Goal: Check status: Check status

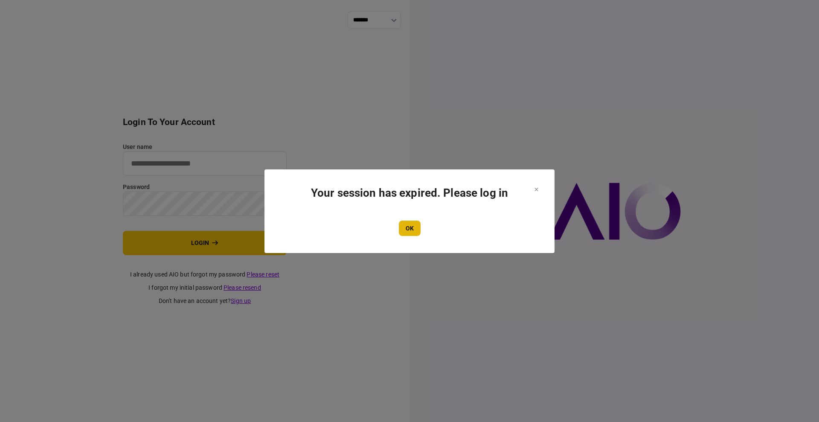
type input "****"
click at [410, 234] on button "OK" at bounding box center [410, 227] width 22 height 15
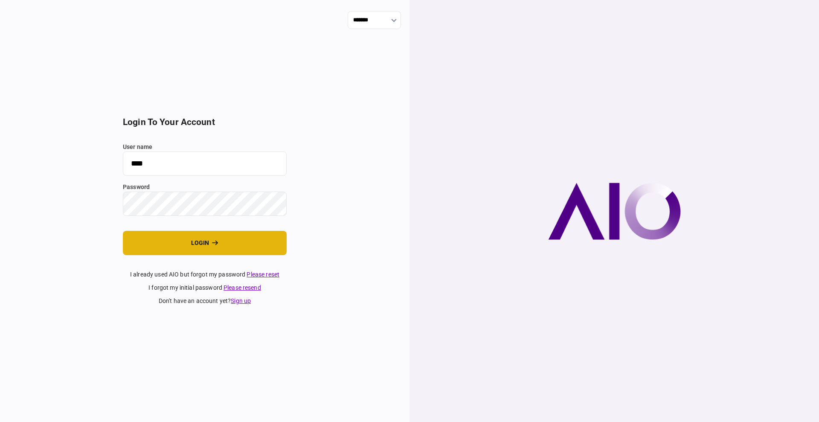
click at [206, 238] on button "login" at bounding box center [205, 243] width 164 height 24
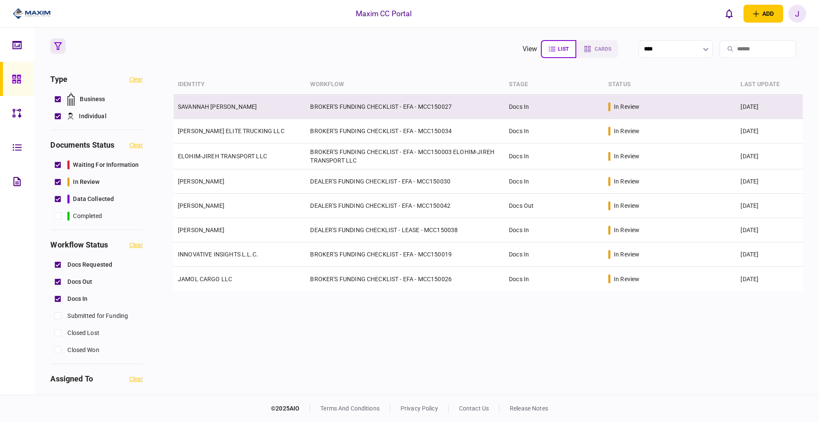
click at [220, 112] on td "SAVANNAH [PERSON_NAME]" at bounding box center [240, 107] width 132 height 24
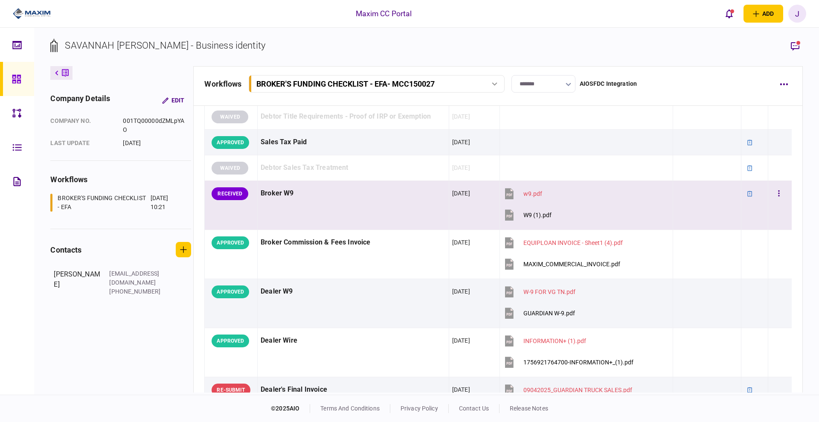
scroll to position [320, 0]
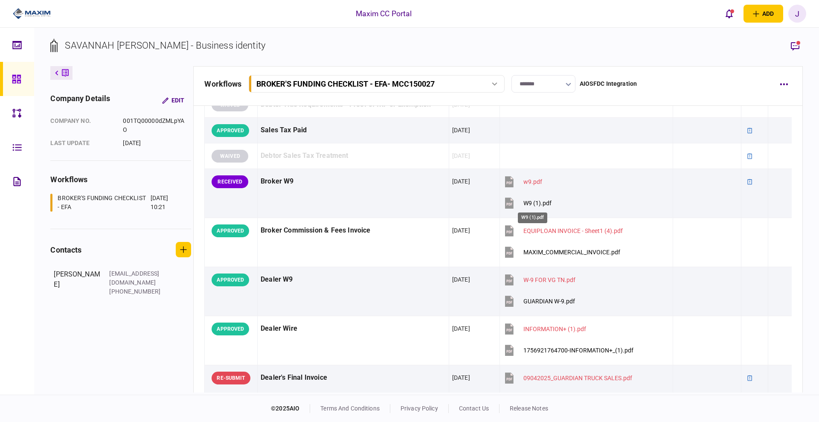
click at [528, 206] on div "W9 (1).pdf" at bounding box center [532, 214] width 31 height 17
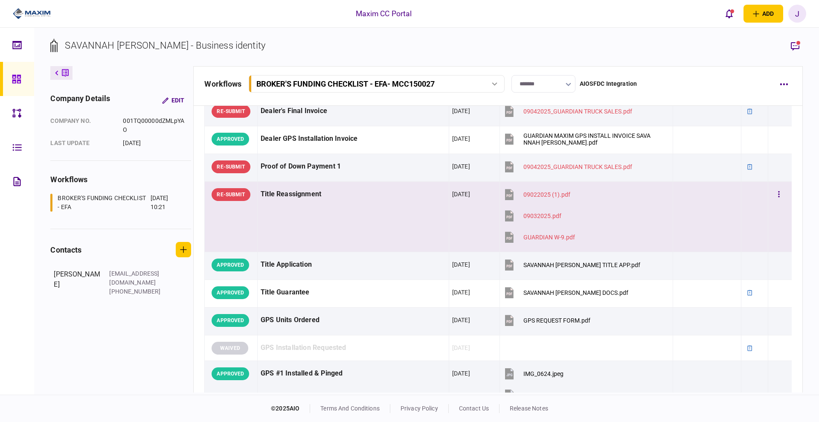
scroll to position [533, 0]
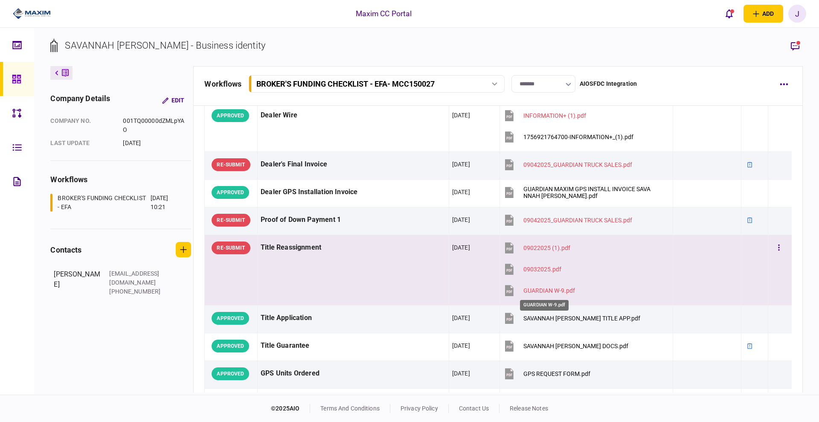
click at [545, 292] on div "GUARDIAN W-9.pdf" at bounding box center [549, 290] width 52 height 7
click at [538, 269] on div "09032025.pdf" at bounding box center [542, 269] width 38 height 7
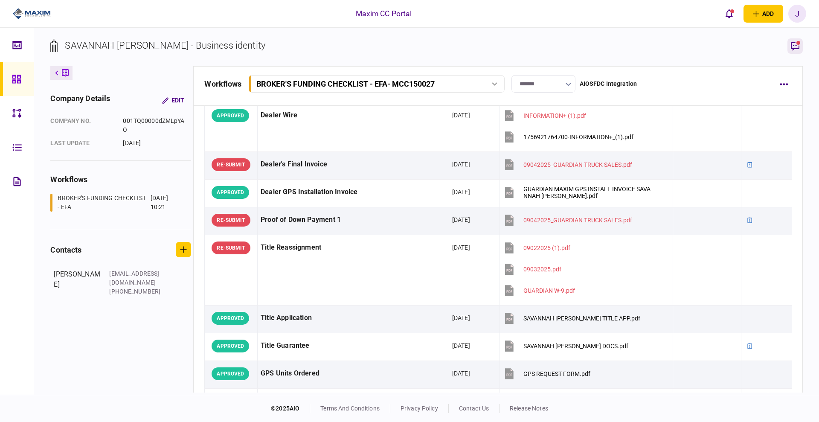
click at [794, 43] on icon "button" at bounding box center [795, 46] width 9 height 9
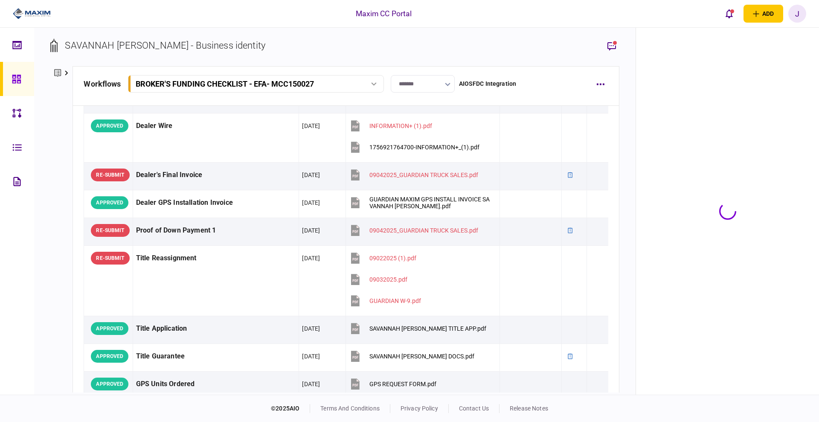
scroll to position [544, 0]
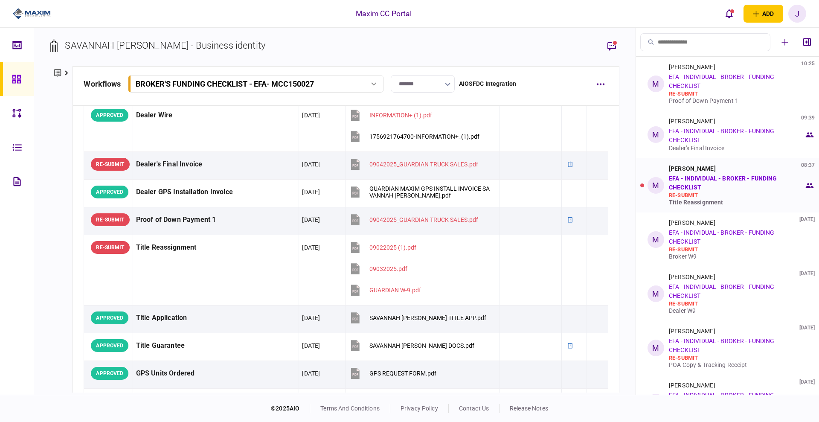
click at [721, 191] on div "Max Devellis 08:37 EFA - INDIVIDUAL - BROKER - FUNDING CHECKLIST re-submit Titl…" at bounding box center [736, 185] width 135 height 41
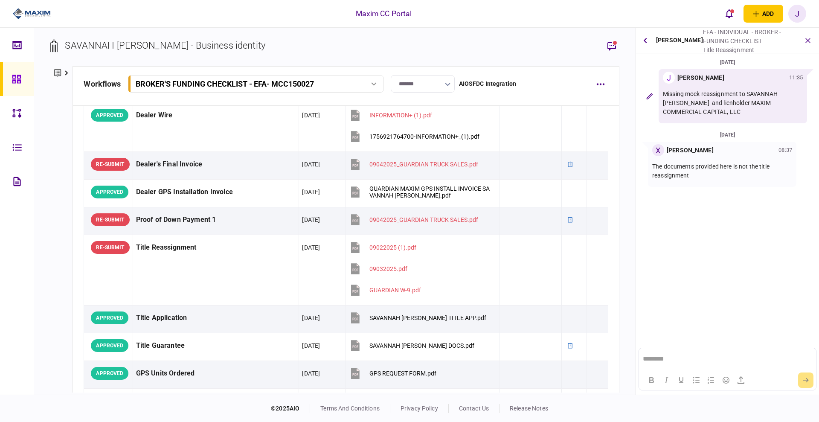
scroll to position [0, 0]
drag, startPoint x: 722, startPoint y: 179, endPoint x: 643, endPoint y: 161, distance: 80.8
click at [643, 161] on div "X Xiomara Rodriguez 08:37 The documents provided here is not the title reassign…" at bounding box center [727, 164] width 176 height 45
click at [696, 177] on p "The documents provided here is not the title reassignment" at bounding box center [722, 171] width 140 height 18
click at [722, 11] on button "open notifications list" at bounding box center [729, 14] width 18 height 18
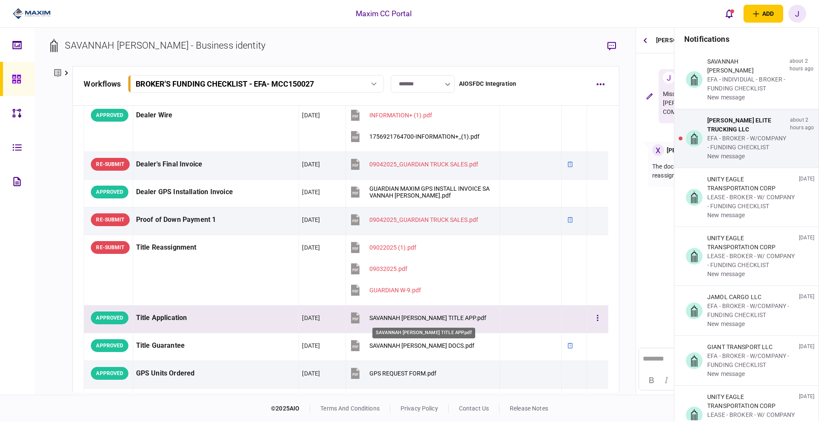
click at [427, 314] on div "SAVANNAH CRYSTIAL GREEN TITLE APP.pdf" at bounding box center [427, 317] width 117 height 7
click at [437, 315] on div "SAVANNAH CRYSTIAL GREEN TITLE APP.pdf" at bounding box center [427, 317] width 117 height 7
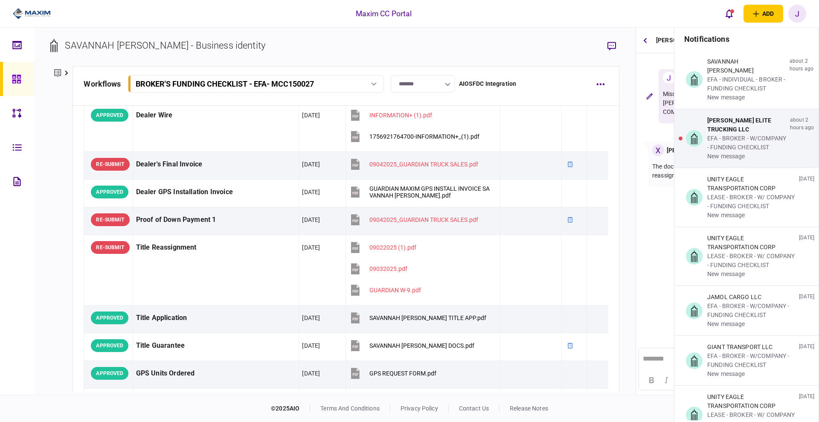
click at [52, 183] on div "company details Edit company no. 001TQ00000dZMLpYAO last update 02 Sep 2025 wor…" at bounding box center [61, 229] width 22 height 326
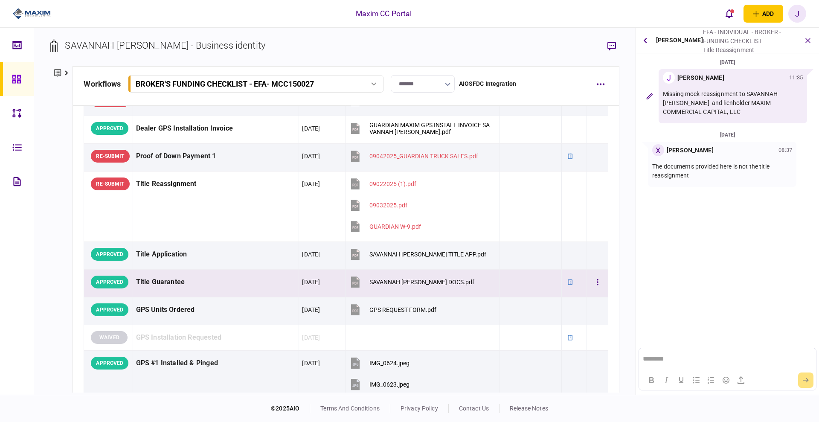
scroll to position [608, 0]
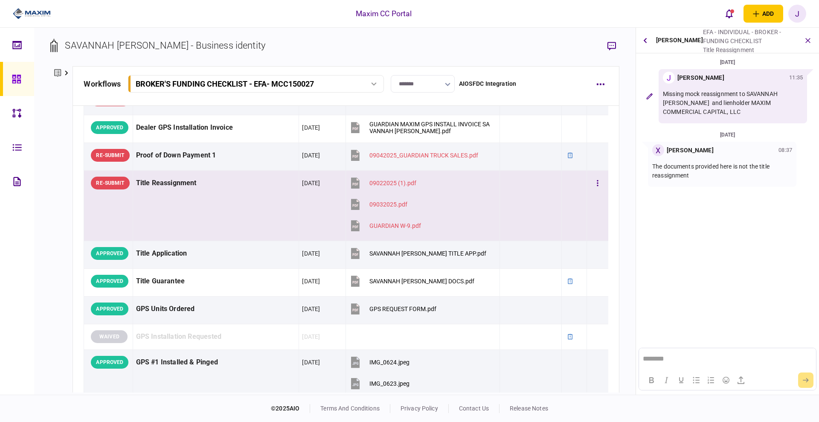
click at [385, 174] on button "09022025 (1).pdf" at bounding box center [382, 183] width 67 height 19
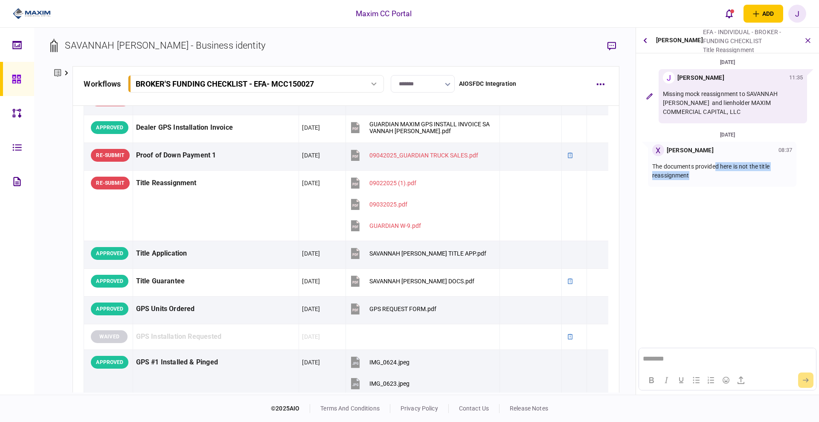
drag, startPoint x: 715, startPoint y: 161, endPoint x: 765, endPoint y: 177, distance: 52.5
click at [765, 177] on div "The documents provided here is not the title reassignment" at bounding box center [722, 171] width 140 height 30
click at [719, 195] on section "03 Sep 2025 J Juan Guevara 11:35 Missing mock reassignment to SAVANNAH CRYSTIAL…" at bounding box center [727, 164] width 183 height 213
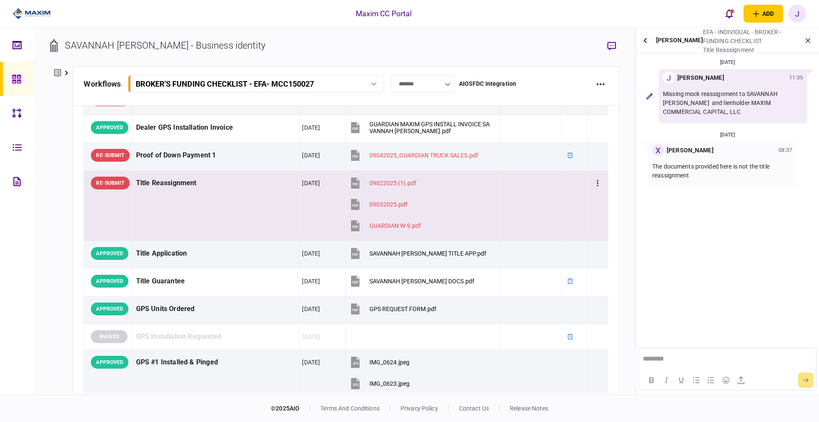
click at [420, 179] on section "09022025 (1).pdf" at bounding box center [420, 184] width 143 height 21
click at [385, 184] on div "09022025 (1).pdf" at bounding box center [392, 183] width 47 height 7
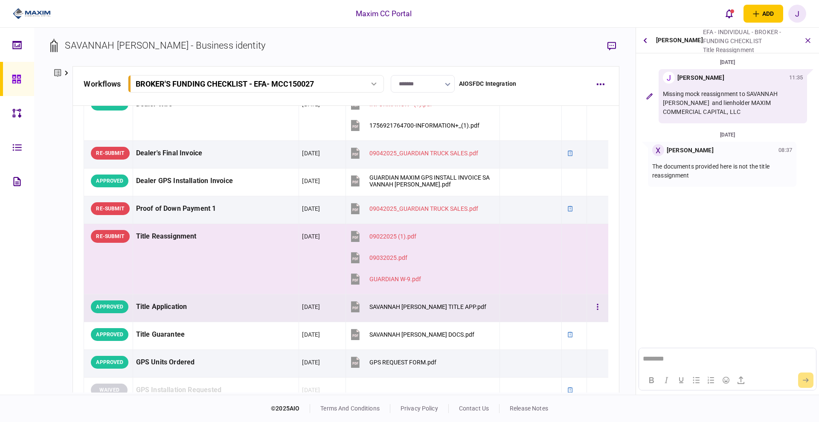
scroll to position [501, 0]
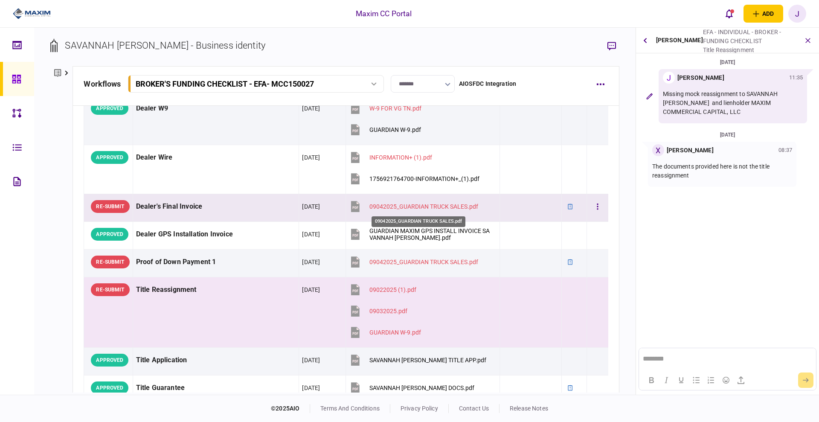
click at [449, 204] on div "09042025_GUARDIAN TRUCK SALES.pdf" at bounding box center [423, 206] width 109 height 7
click at [503, 212] on div at bounding box center [530, 206] width 55 height 19
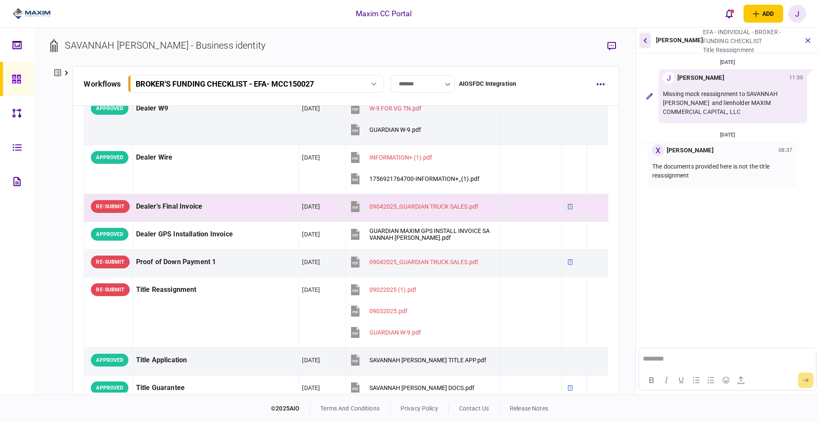
click at [644, 41] on icon "button" at bounding box center [644, 41] width 3 height 6
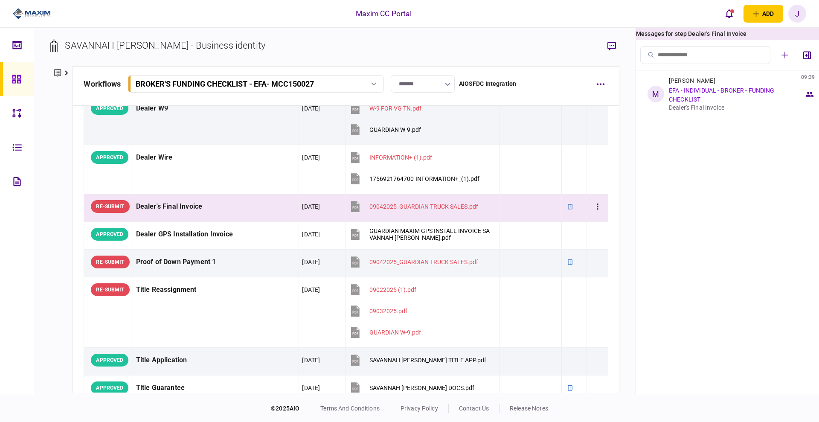
click at [492, 209] on td "09042025_GUARDIAN TRUCK SALES.pdf" at bounding box center [423, 208] width 154 height 28
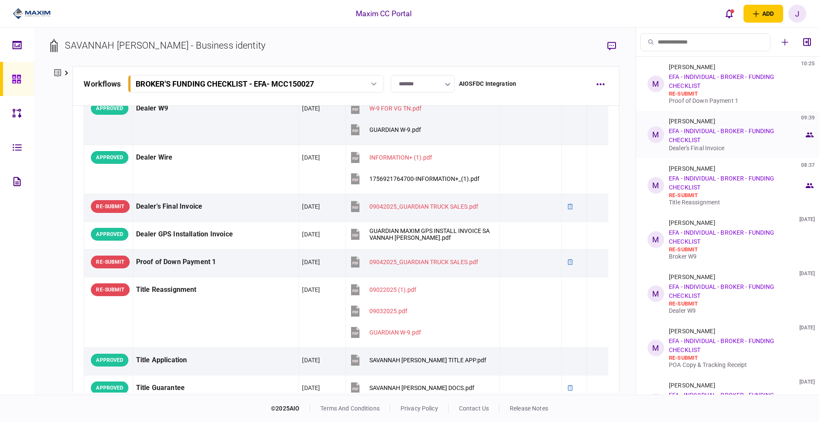
click at [729, 142] on div "Max Devellis 09:39 EFA - INDIVIDUAL - BROKER - FUNDING CHECKLIST Dealer's Final…" at bounding box center [736, 135] width 135 height 34
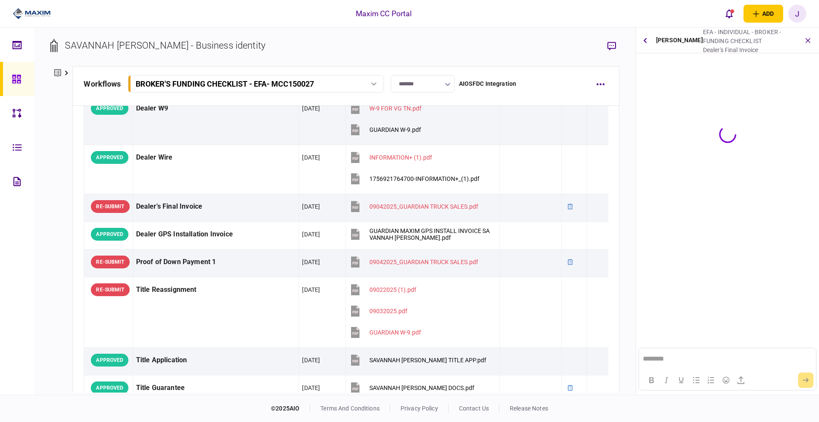
scroll to position [0, 0]
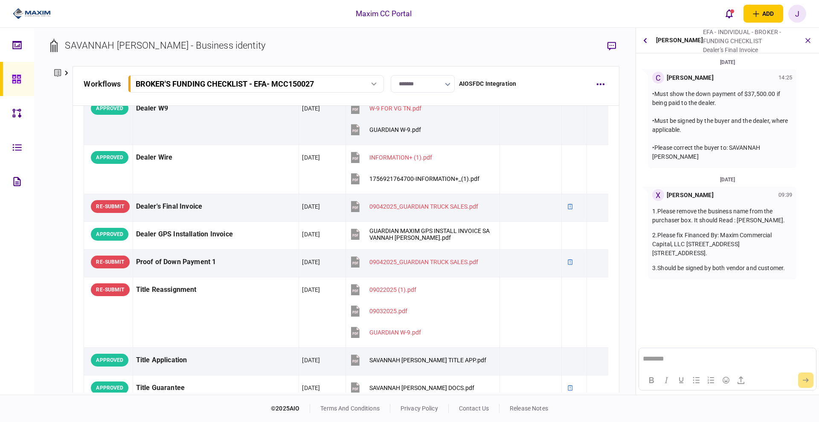
drag, startPoint x: 351, startPoint y: 35, endPoint x: 352, endPoint y: 41, distance: 6.0
click at [351, 40] on div "SAVANNAH CRYSTIAL GREEN - Business identity company details Edit company no. 00…" at bounding box center [334, 211] width 601 height 367
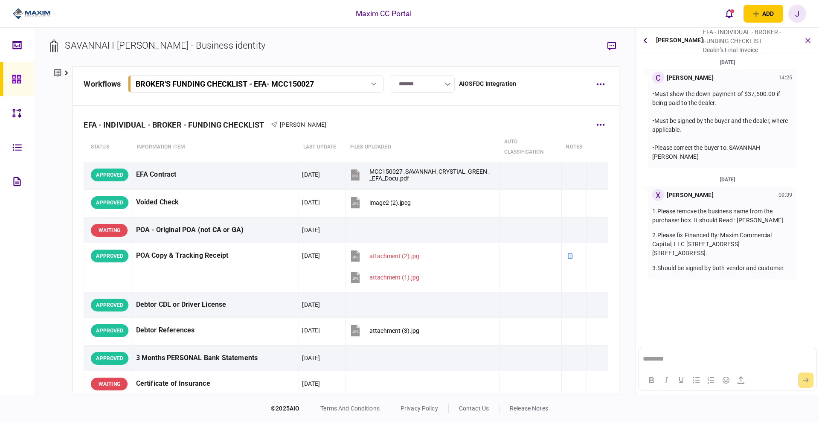
scroll to position [213, 0]
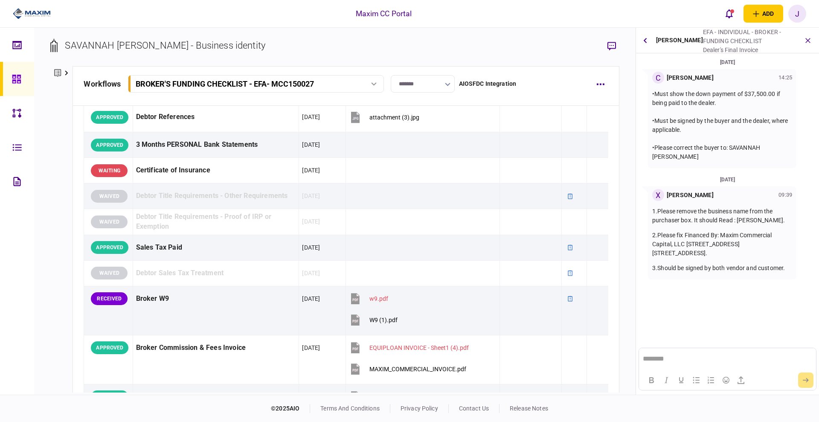
click at [16, 74] on icon at bounding box center [16, 79] width 9 height 10
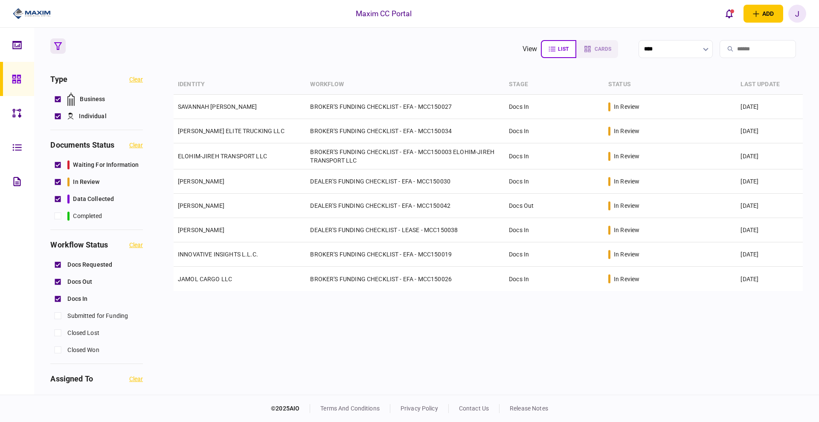
click at [12, 73] on div at bounding box center [19, 79] width 14 height 34
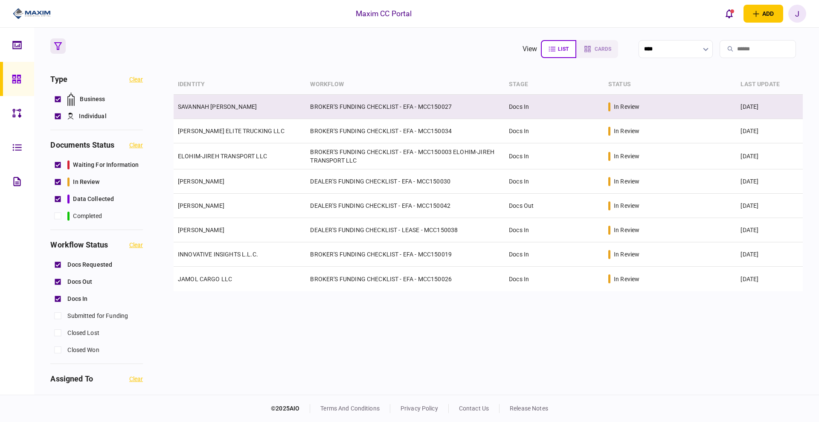
click at [222, 108] on link "SAVANNAH [PERSON_NAME]" at bounding box center [217, 106] width 79 height 7
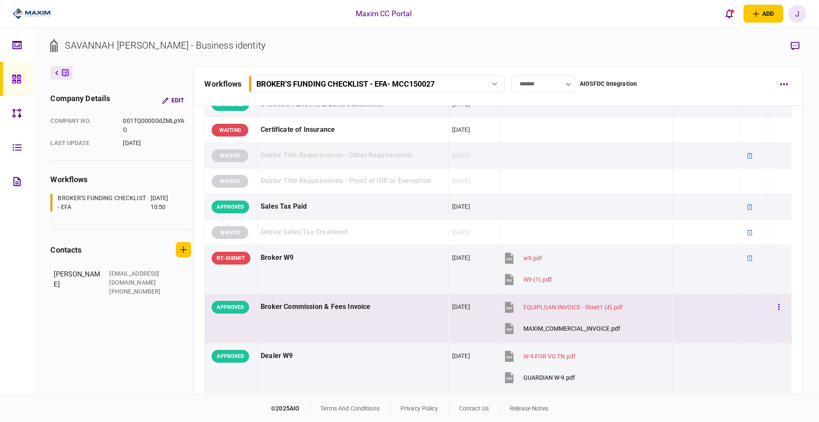
scroll to position [267, 0]
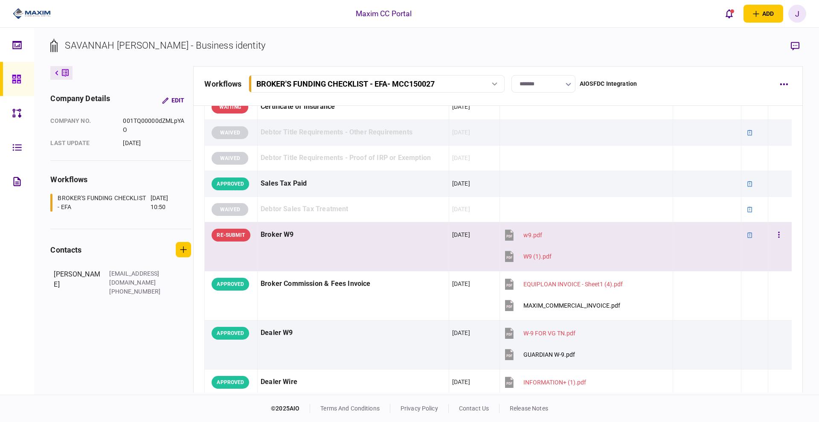
click at [627, 245] on section "w9.pdf" at bounding box center [577, 235] width 149 height 21
click at [733, 14] on button "open notifications list" at bounding box center [729, 14] width 18 height 18
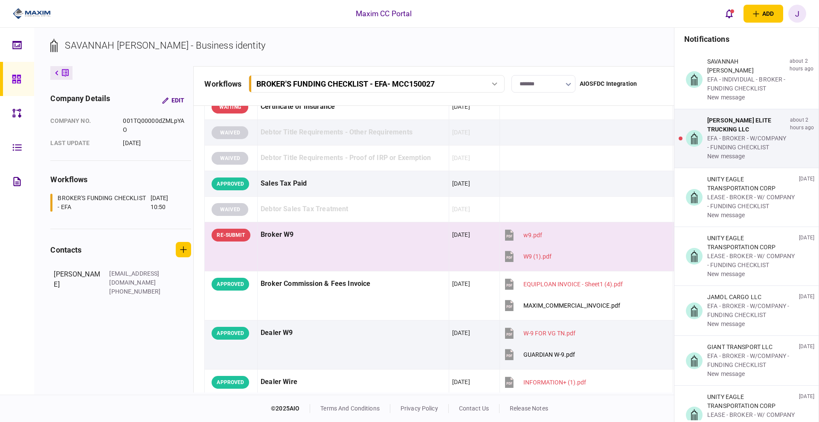
click at [629, 230] on section "w9.pdf" at bounding box center [577, 235] width 149 height 21
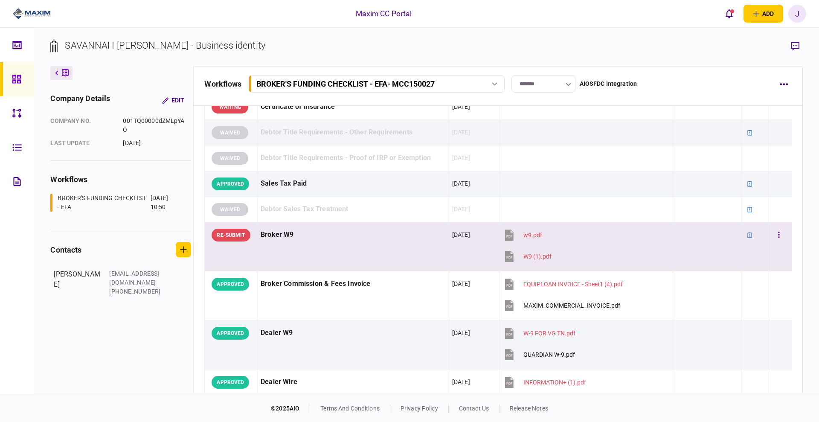
click at [621, 255] on section "W9 (1).pdf" at bounding box center [577, 256] width 149 height 21
click at [788, 41] on button "button" at bounding box center [794, 45] width 15 height 15
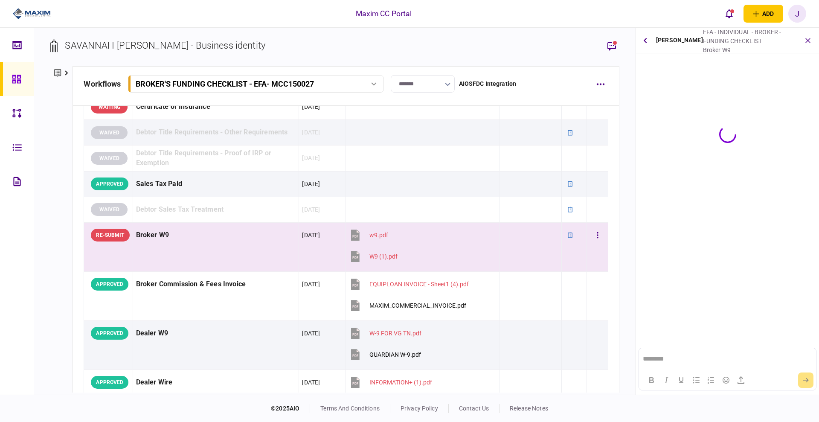
scroll to position [0, 0]
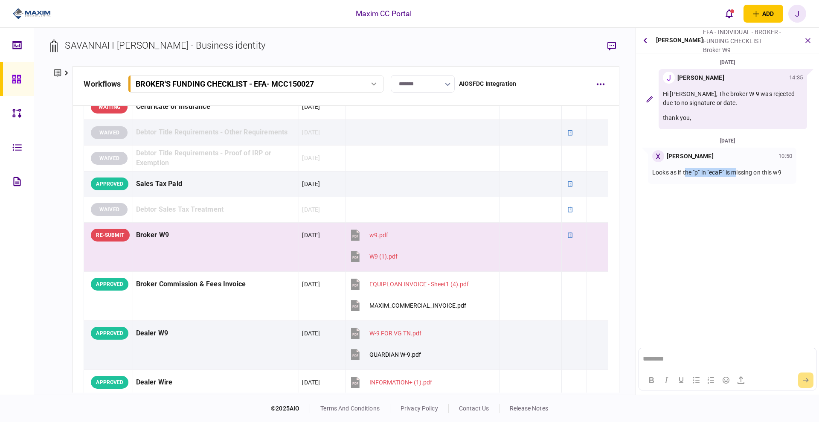
drag, startPoint x: 685, startPoint y: 175, endPoint x: 739, endPoint y: 175, distance: 54.2
click at [739, 175] on p "Looks as if the "p" in "ecaP" is missing on this w9" at bounding box center [722, 172] width 140 height 9
click at [735, 188] on section "03 Sep 2025 J Juan Guevara 14:35 Hi Max, The broker W-9 was rejected due to no …" at bounding box center [727, 164] width 183 height 212
click at [744, 173] on p "Looks as if the "p" in "ecaP" is missing on this w9" at bounding box center [722, 172] width 140 height 9
click at [383, 254] on div "W9 (1).pdf" at bounding box center [383, 256] width 28 height 7
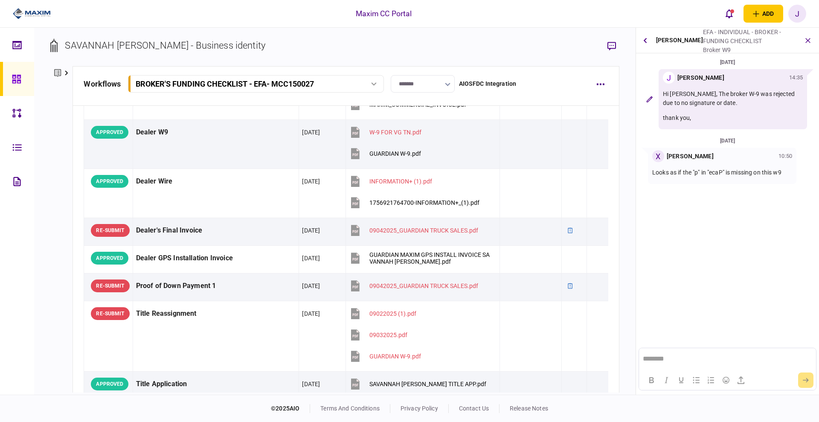
scroll to position [437, 0]
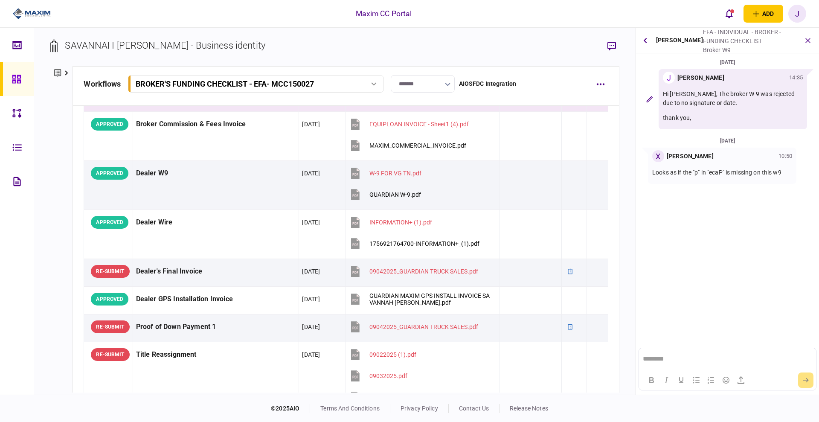
click at [14, 78] on icon at bounding box center [16, 79] width 9 height 10
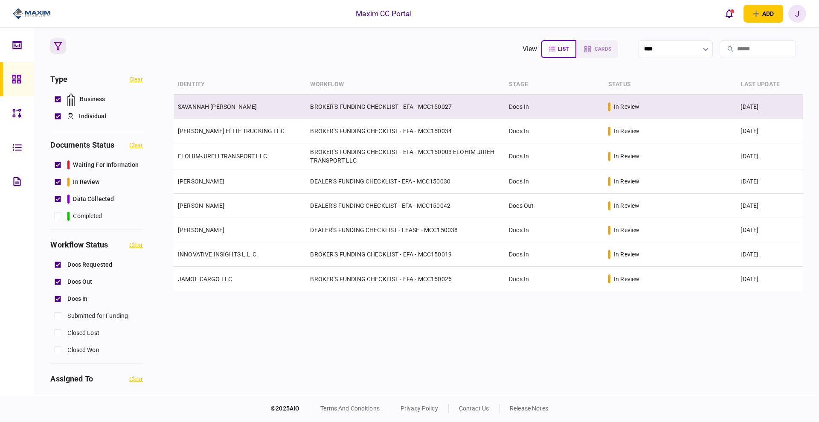
click at [236, 107] on link "SAVANNAH [PERSON_NAME]" at bounding box center [217, 106] width 79 height 7
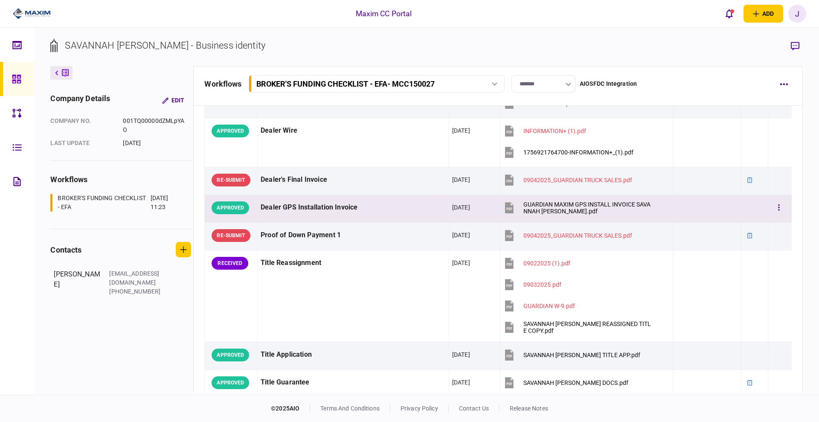
scroll to position [533, 0]
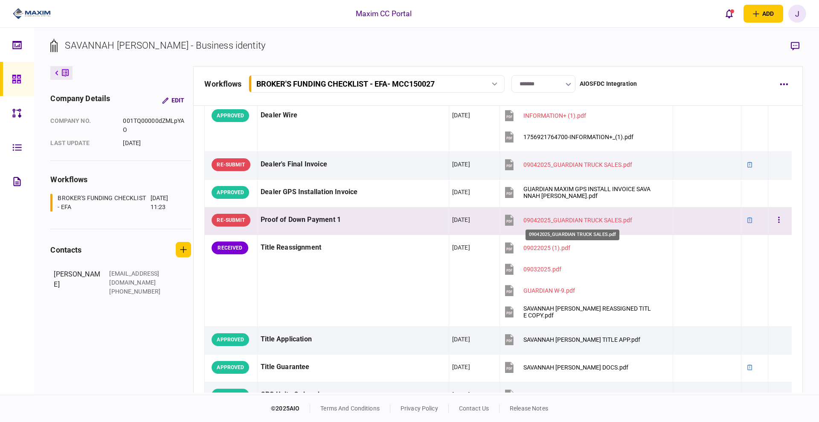
click at [580, 219] on div "09042025_GUARDIAN TRUCK SALES.pdf" at bounding box center [577, 220] width 109 height 7
drag, startPoint x: 257, startPoint y: 220, endPoint x: 346, endPoint y: 215, distance: 88.8
click at [346, 215] on td "Proof of Down Payment 1" at bounding box center [353, 221] width 191 height 28
click at [346, 216] on div "Proof of Down Payment 1" at bounding box center [353, 219] width 185 height 19
drag, startPoint x: 257, startPoint y: 219, endPoint x: 345, endPoint y: 228, distance: 87.9
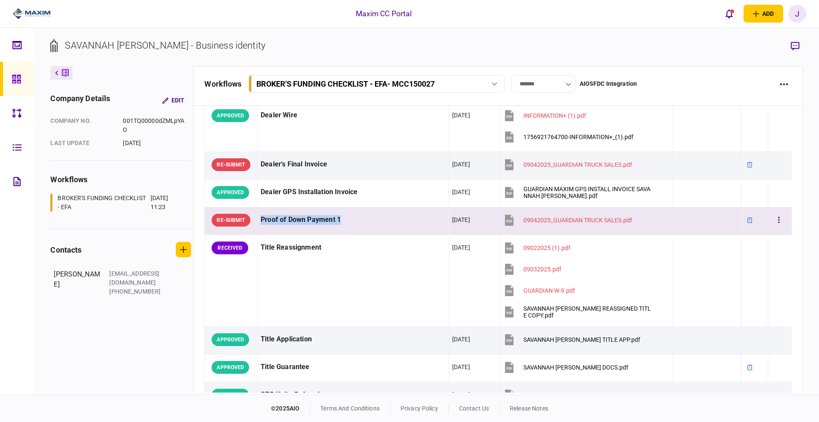
click at [345, 228] on td "Proof of Down Payment 1" at bounding box center [353, 221] width 191 height 28
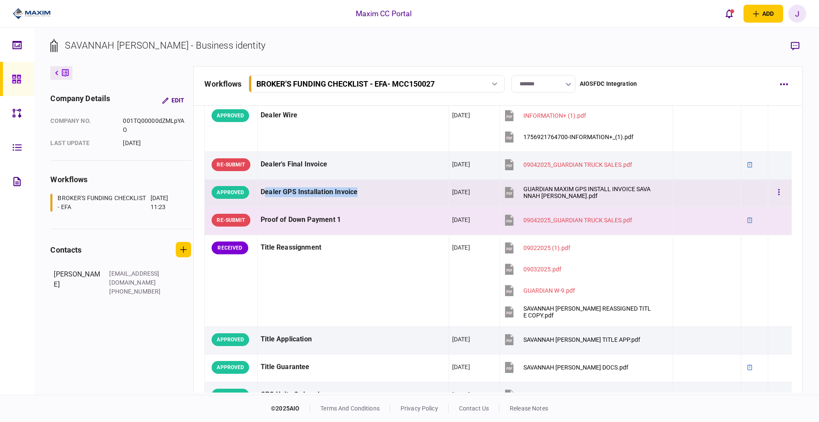
drag, startPoint x: 262, startPoint y: 192, endPoint x: 382, endPoint y: 197, distance: 120.0
click at [382, 197] on div "Dealer GPS Installation Invoice" at bounding box center [353, 192] width 185 height 19
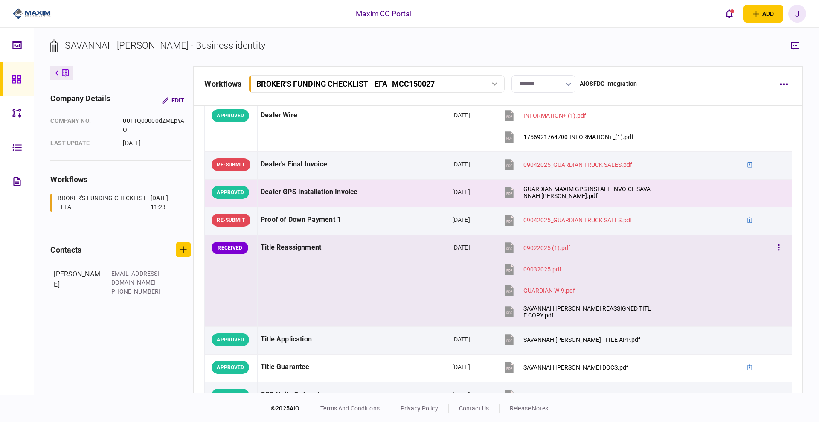
click at [361, 235] on td "Title Reassignment" at bounding box center [353, 281] width 191 height 92
drag, startPoint x: 258, startPoint y: 194, endPoint x: 375, endPoint y: 204, distance: 118.1
click at [375, 204] on td "Dealer GPS Installation Invoice" at bounding box center [353, 194] width 191 height 28
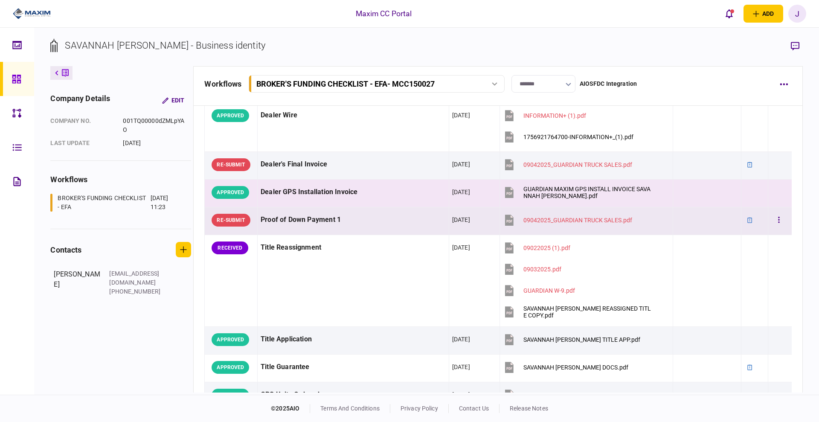
click at [345, 226] on div "Proof of Down Payment 1" at bounding box center [353, 219] width 185 height 19
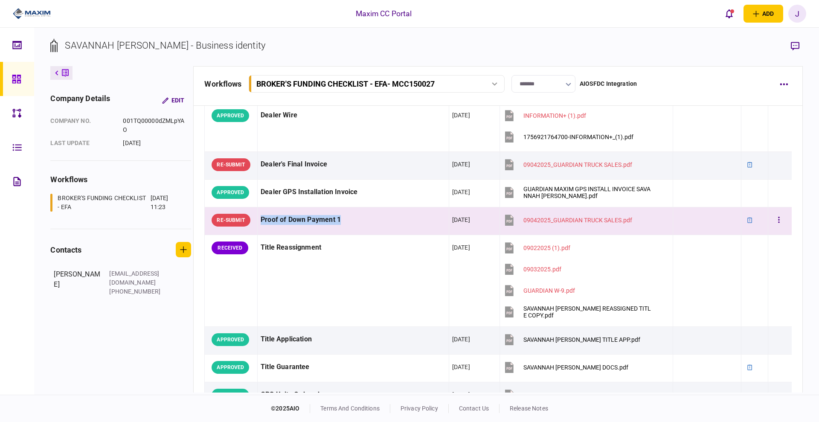
drag, startPoint x: 258, startPoint y: 220, endPoint x: 375, endPoint y: 223, distance: 117.3
click at [375, 223] on td "Proof of Down Payment 1" at bounding box center [353, 221] width 191 height 28
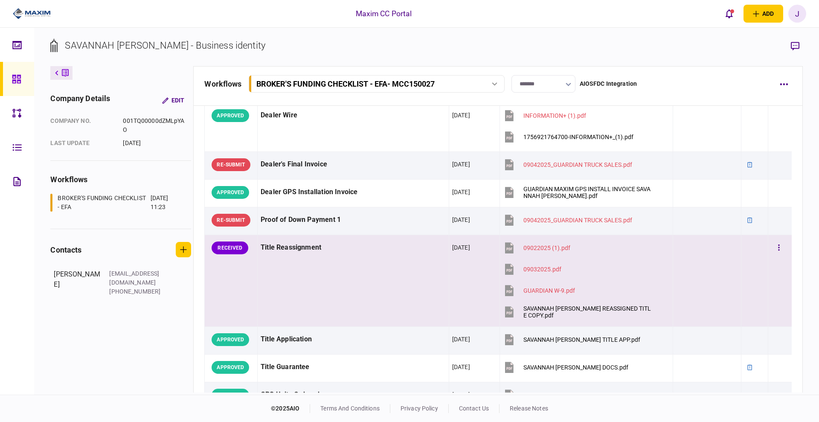
click at [366, 238] on div "Title Reassignment" at bounding box center [353, 247] width 185 height 19
drag, startPoint x: 261, startPoint y: 248, endPoint x: 357, endPoint y: 255, distance: 96.7
click at [342, 247] on div "Title Reassignment" at bounding box center [353, 247] width 185 height 19
click at [363, 259] on td "Title Reassignment" at bounding box center [353, 281] width 191 height 92
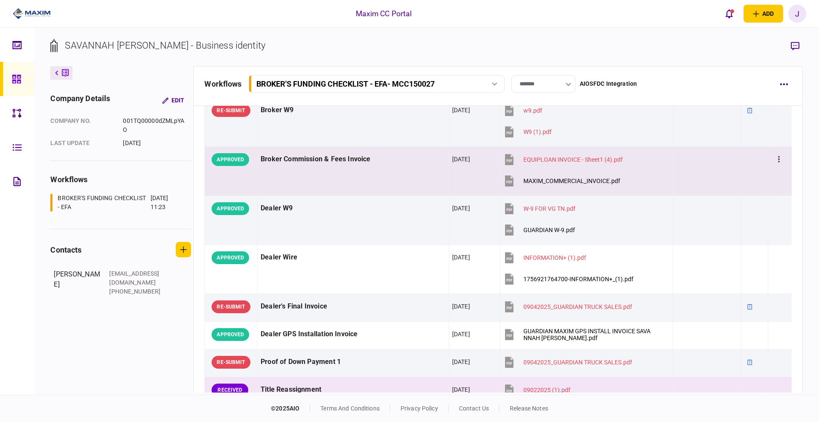
scroll to position [373, 0]
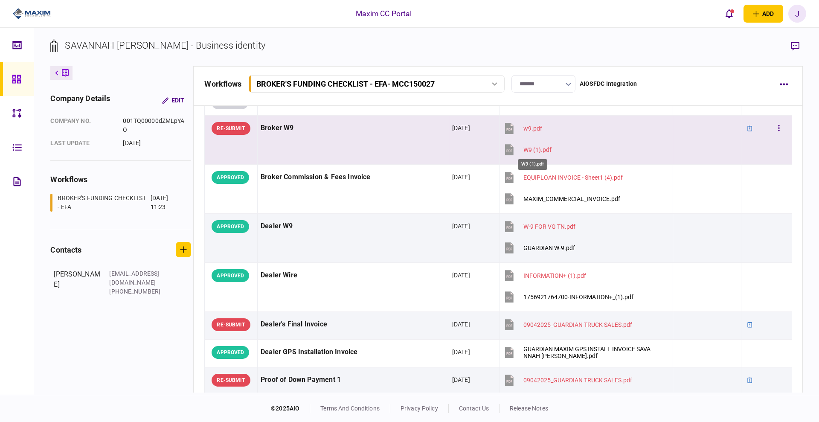
click at [537, 149] on div "W9 (1).pdf" at bounding box center [537, 149] width 28 height 7
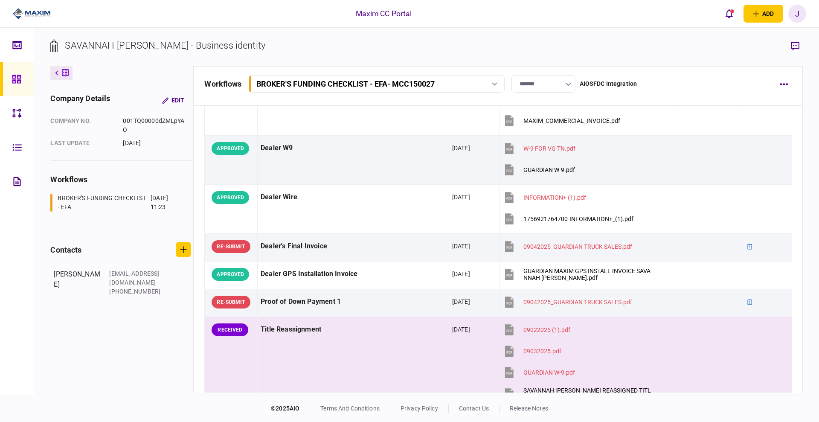
scroll to position [459, 0]
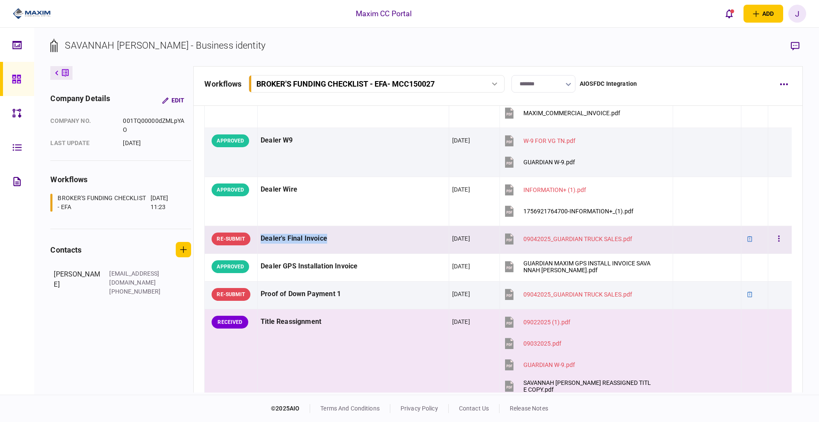
drag, startPoint x: 330, startPoint y: 238, endPoint x: 258, endPoint y: 237, distance: 72.9
click at [258, 237] on td "Dealer's Final Invoice" at bounding box center [353, 240] width 191 height 28
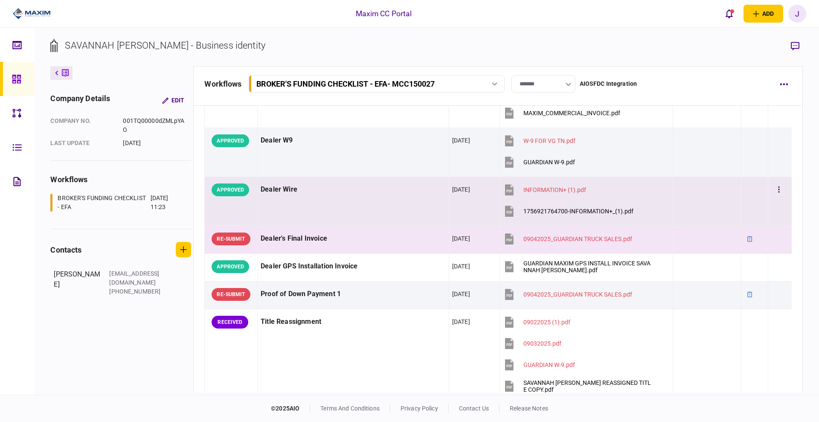
click at [328, 199] on div "Dealer Wire" at bounding box center [353, 189] width 185 height 19
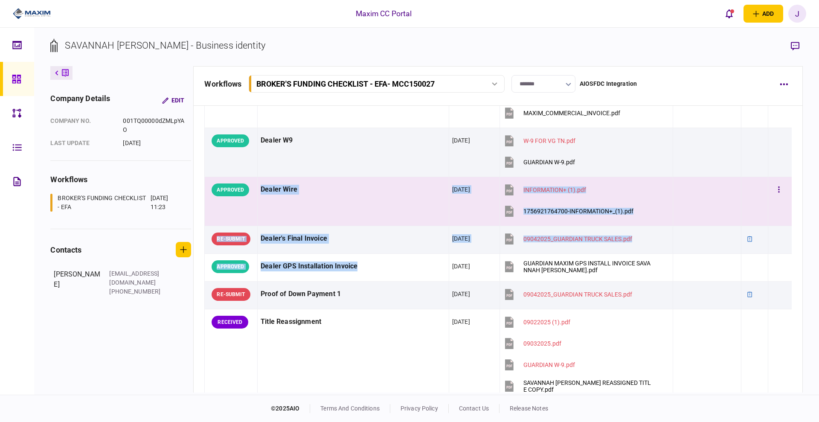
drag, startPoint x: 364, startPoint y: 266, endPoint x: 261, endPoint y: 186, distance: 130.3
click at [261, 186] on tbody "APPROVED EFA Contract 03 Sep 2025 MCC150027_SAVANNAH_CRYSTIAL_GREEN__EFA_Docu.p…" at bounding box center [498, 267] width 587 height 1149
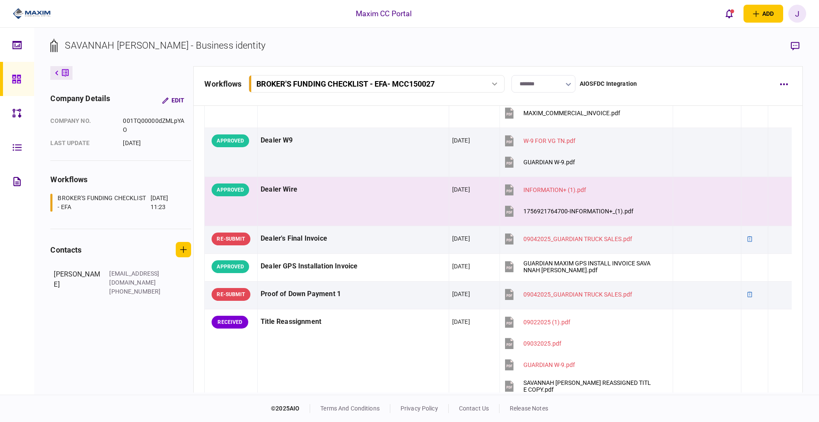
click at [335, 46] on section "SAVANNAH CRYSTIAL GREEN - Business identity" at bounding box center [426, 52] width 752 height 28
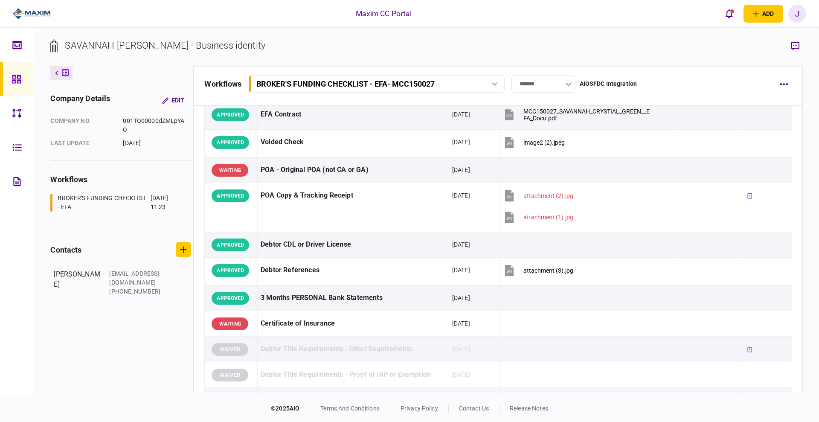
scroll to position [0, 0]
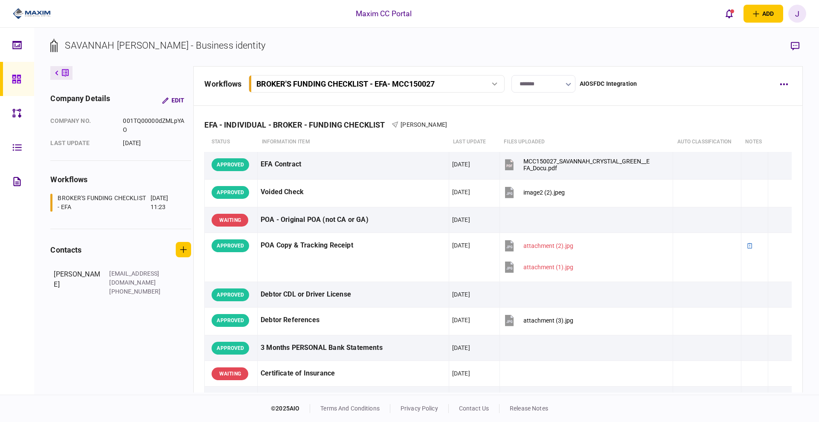
click at [15, 73] on div at bounding box center [19, 79] width 14 height 34
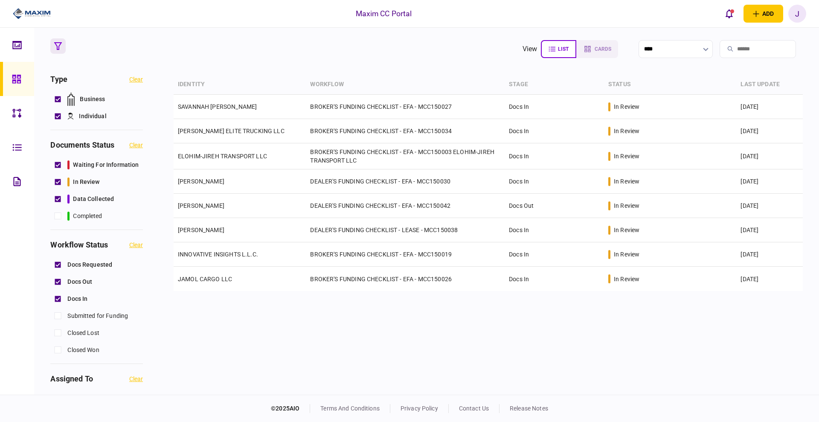
click at [362, 53] on section "view list cards ****" at bounding box center [426, 48] width 752 height 21
